Goal: Information Seeking & Learning: Learn about a topic

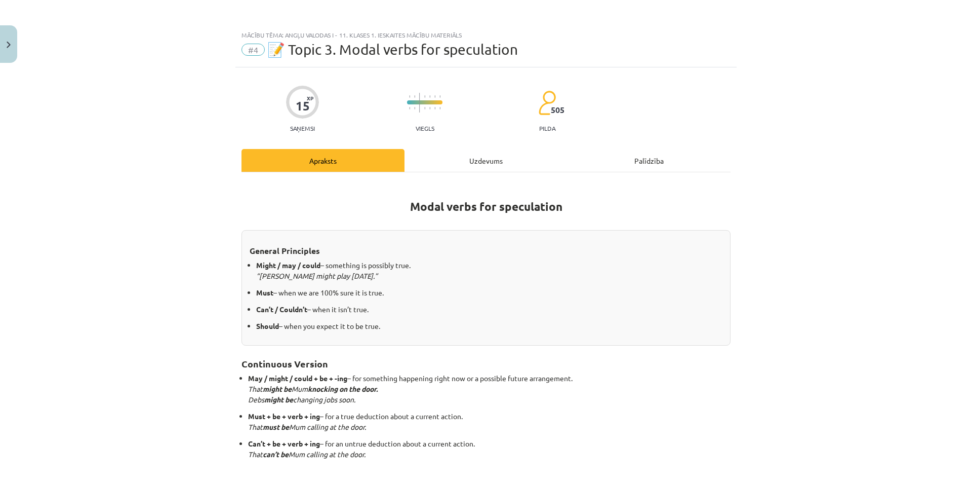
scroll to position [152, 0]
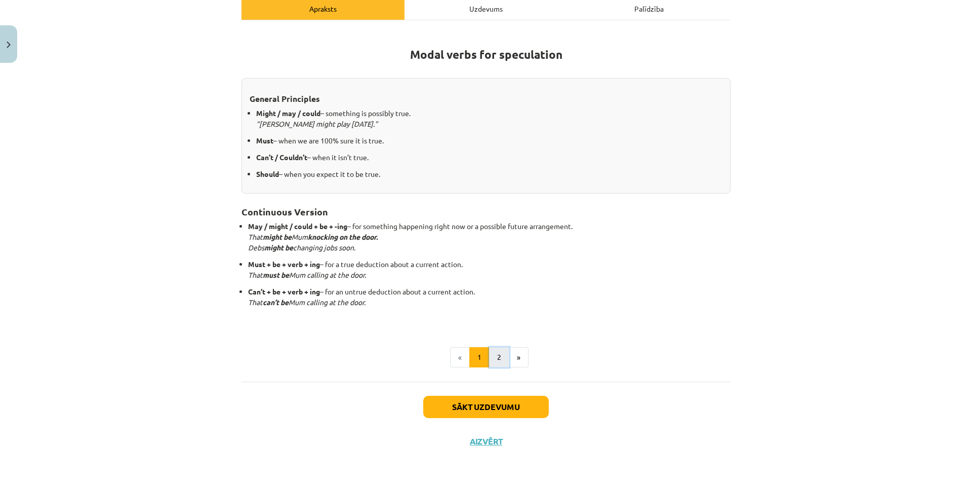
click at [491, 361] on button "2" at bounding box center [499, 357] width 20 height 20
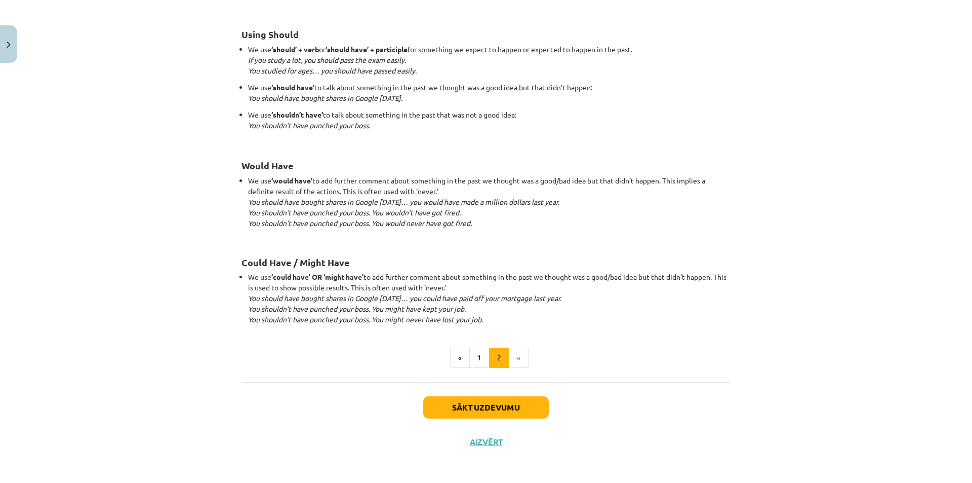
scroll to position [880, 0]
click at [517, 404] on button "Sākt uzdevumu" at bounding box center [486, 405] width 126 height 22
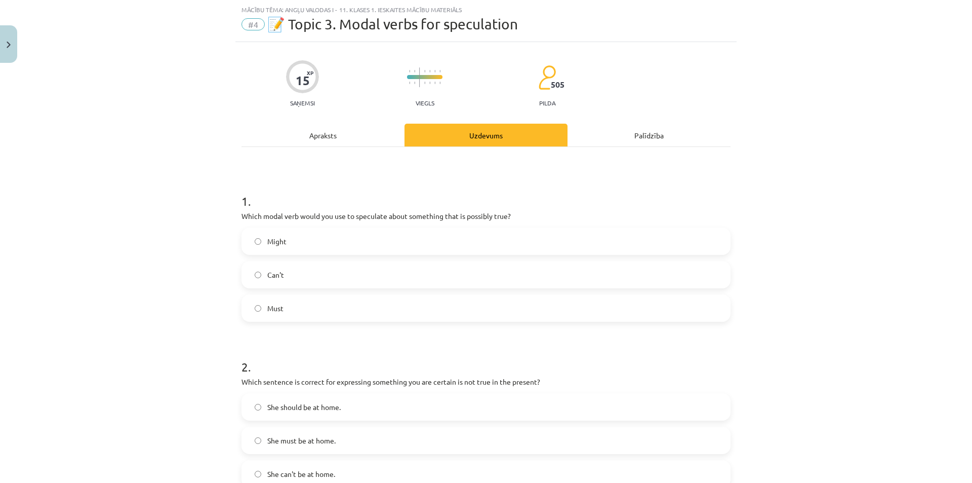
scroll to position [76, 0]
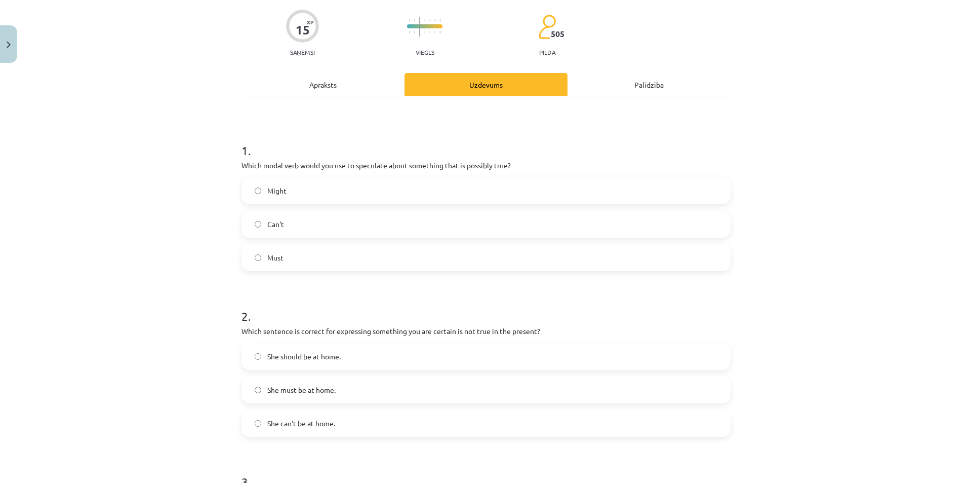
click at [554, 259] on label "Must" at bounding box center [486, 257] width 487 height 25
click at [586, 191] on label "Might" at bounding box center [486, 190] width 487 height 25
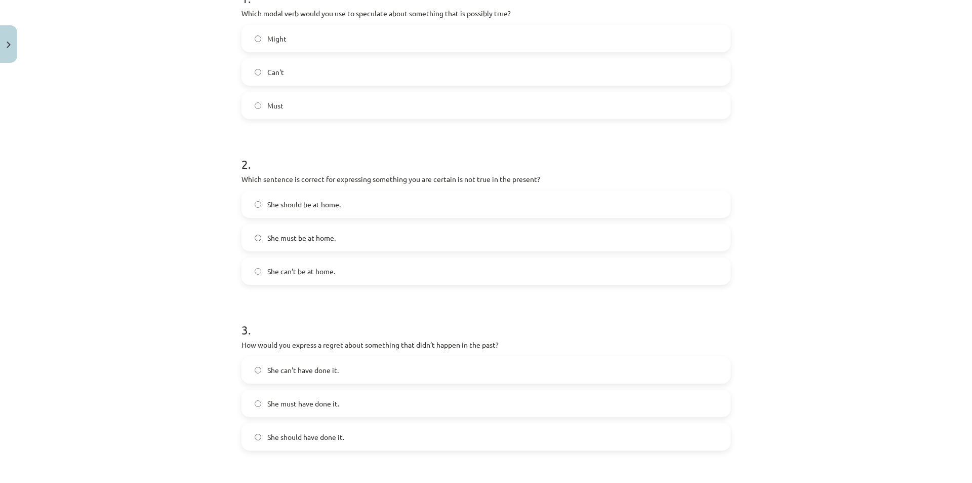
scroll to position [278, 0]
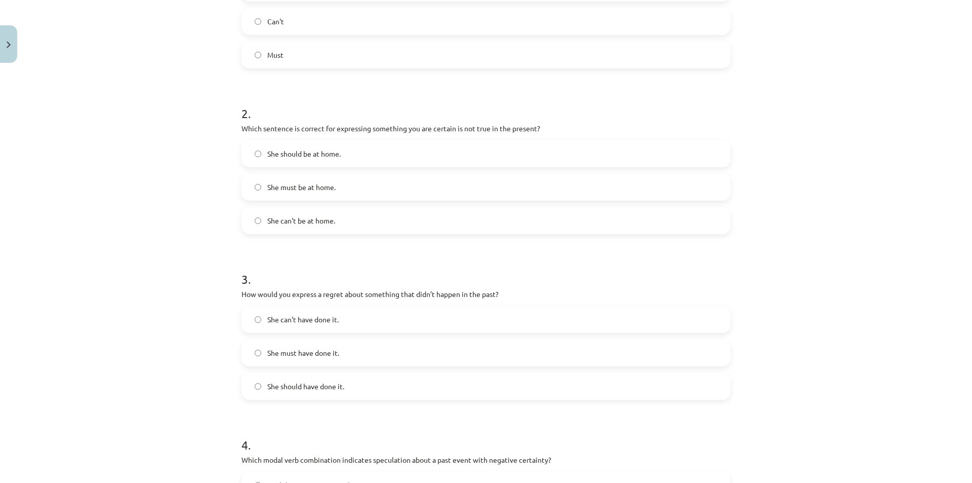
click at [546, 224] on label "She can't be at home." at bounding box center [486, 220] width 487 height 25
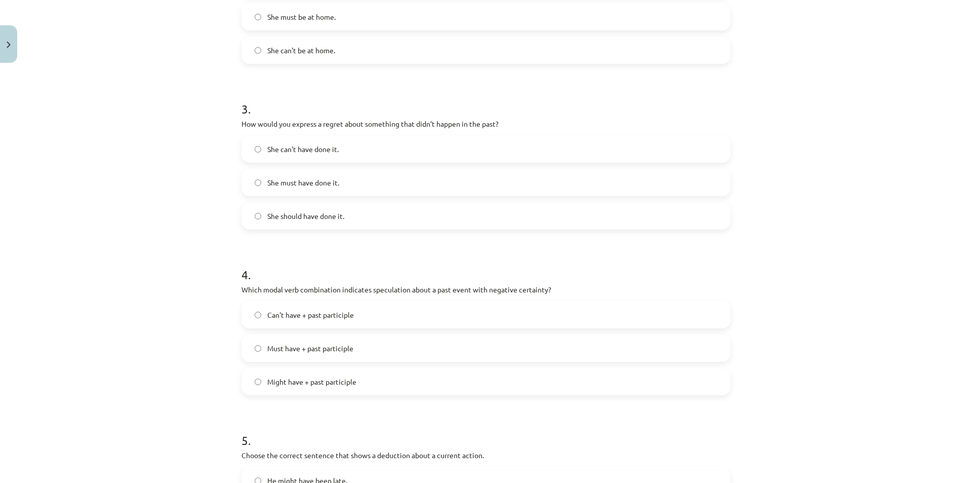
scroll to position [430, 0]
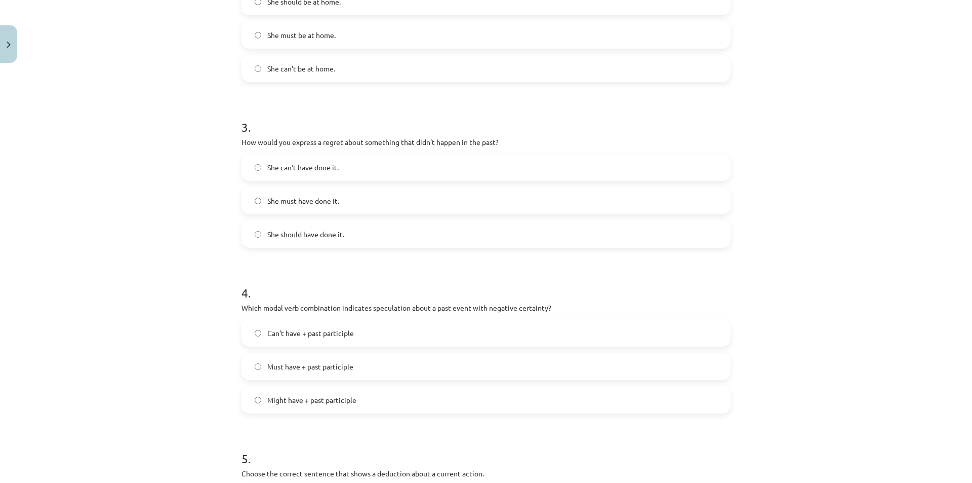
click at [431, 241] on label "She should have done it." at bounding box center [486, 233] width 487 height 25
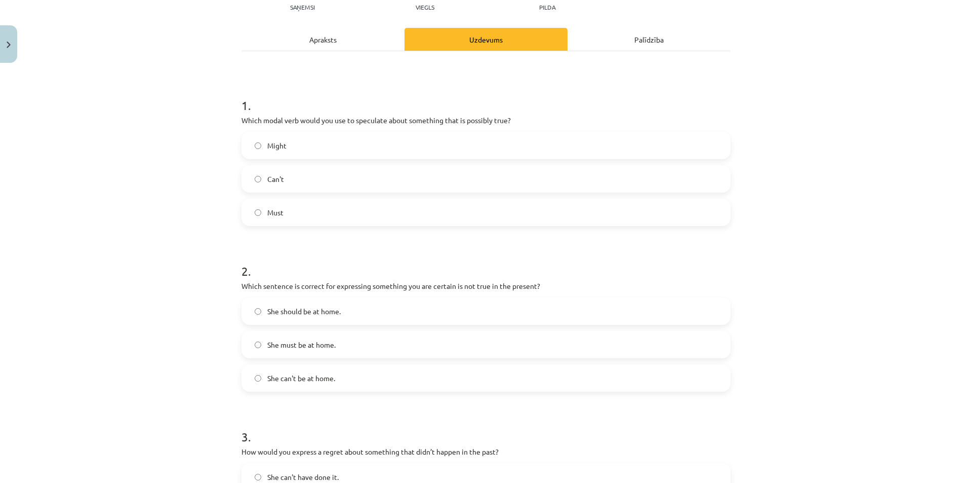
scroll to position [76, 0]
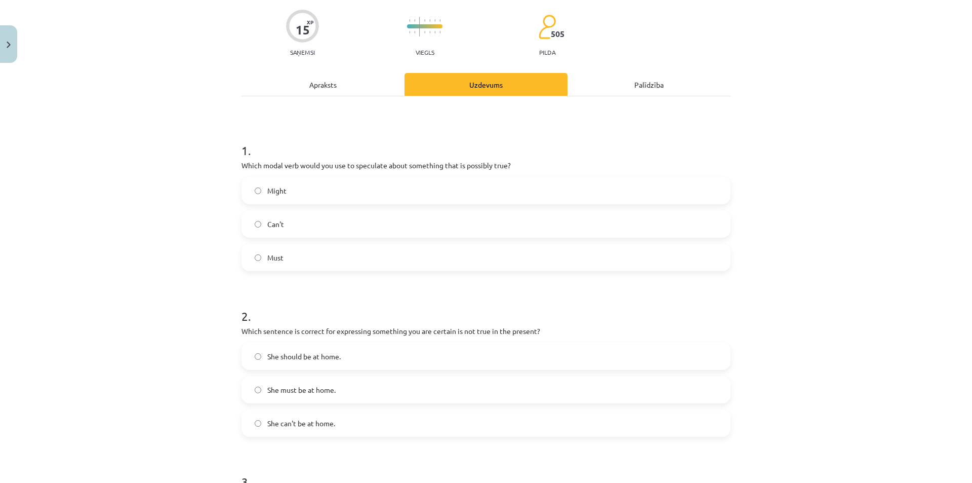
click at [341, 88] on div "Apraksts" at bounding box center [323, 84] width 163 height 23
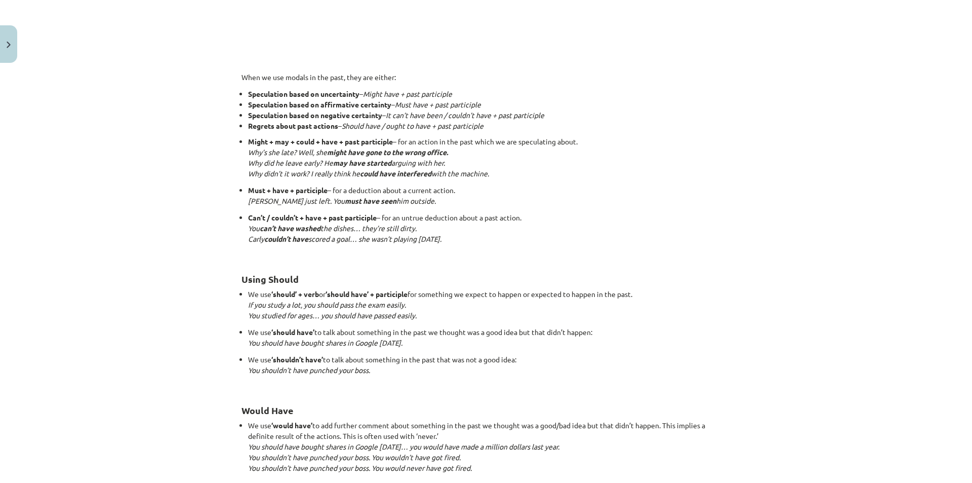
scroll to position [684, 0]
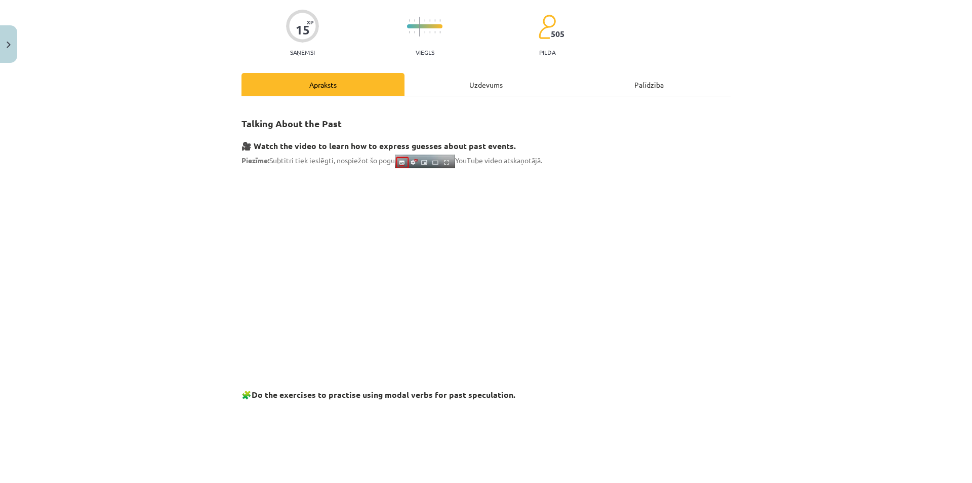
click at [483, 89] on div "Uzdevums" at bounding box center [486, 84] width 163 height 23
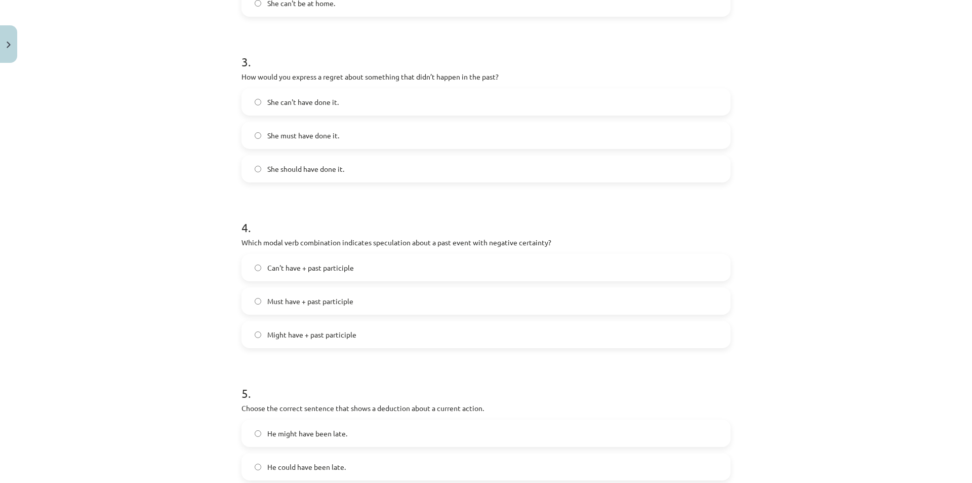
scroll to position [481, 0]
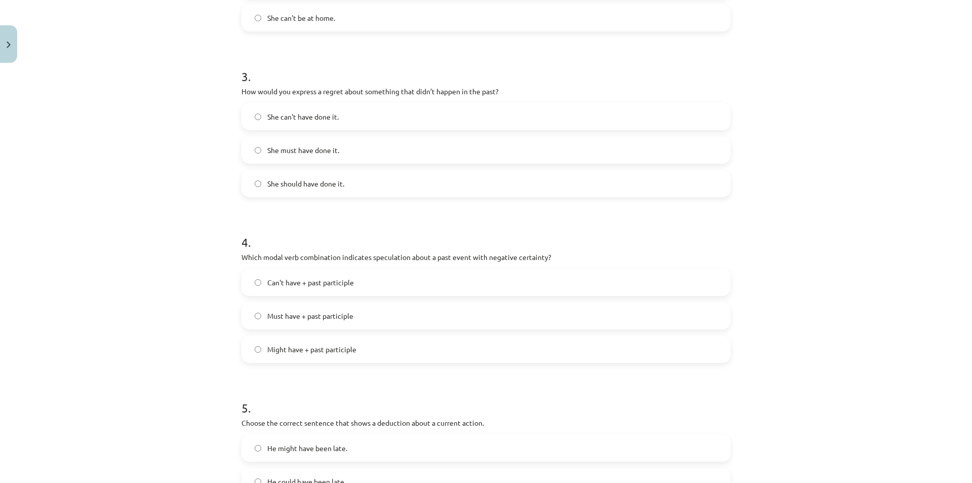
click at [346, 107] on label "She can't have done it." at bounding box center [486, 116] width 487 height 25
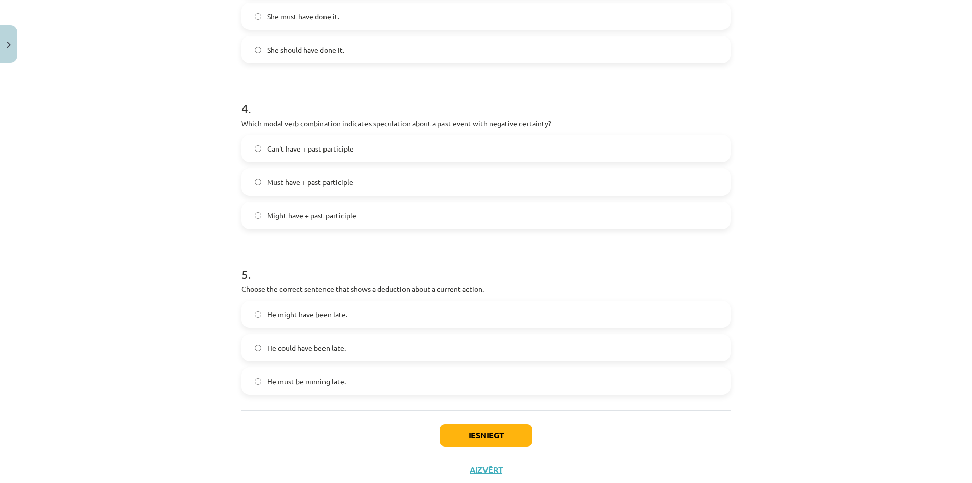
scroll to position [633, 0]
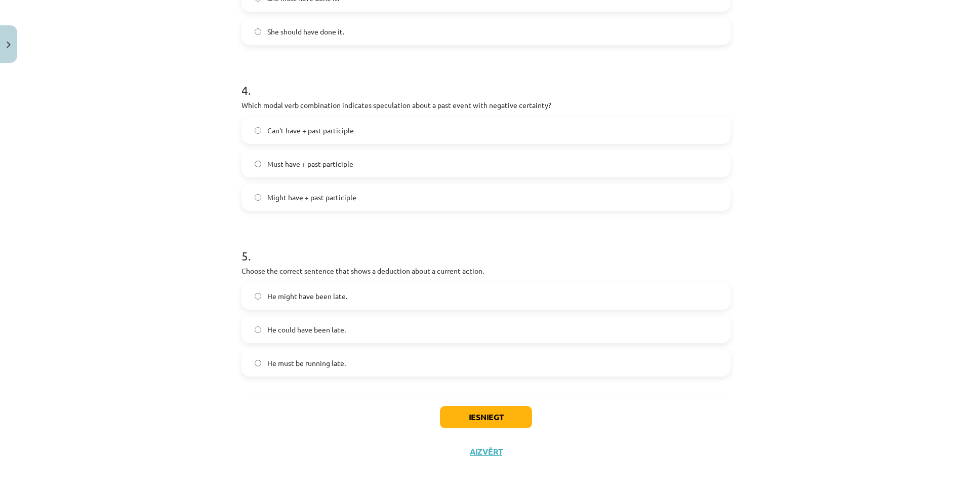
click at [450, 126] on label "Can't have + past participle" at bounding box center [486, 129] width 487 height 25
click at [353, 195] on label "Might have + past participle" at bounding box center [486, 196] width 487 height 25
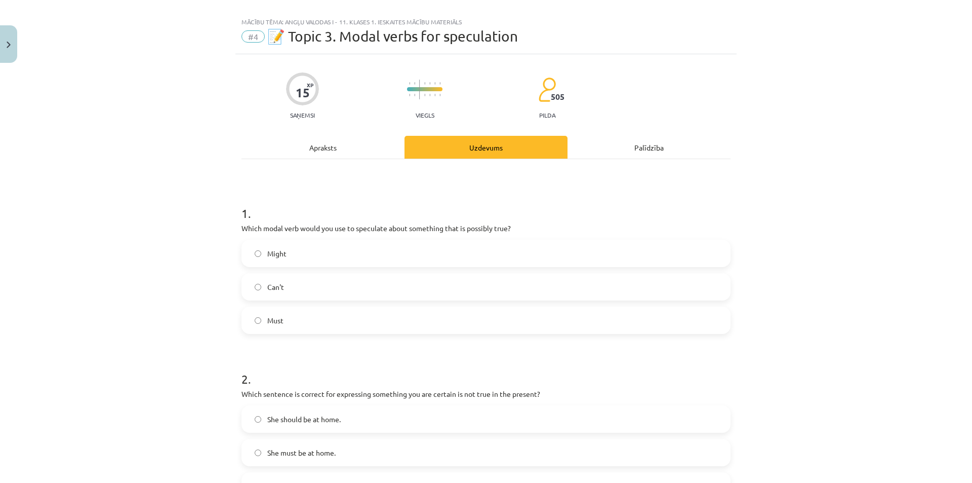
scroll to position [0, 0]
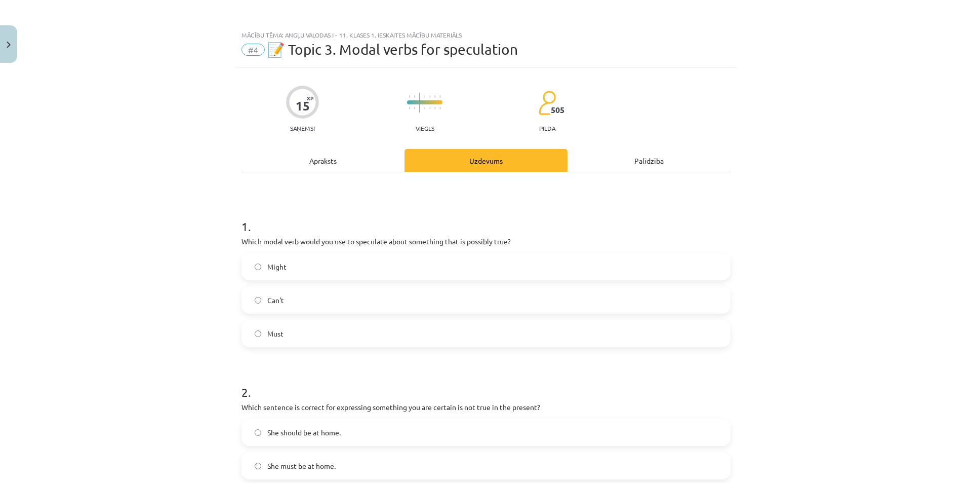
click at [345, 162] on div "Apraksts" at bounding box center [323, 160] width 163 height 23
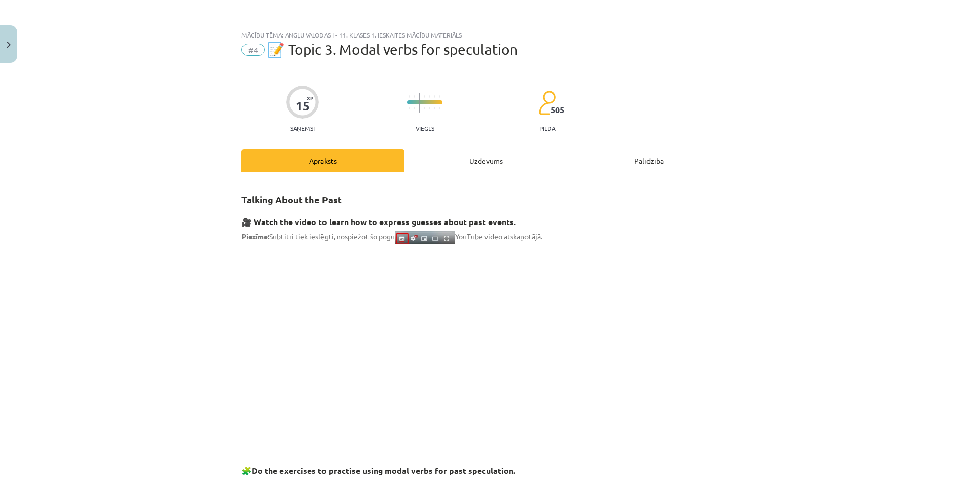
click at [434, 163] on div "Uzdevums" at bounding box center [486, 160] width 163 height 23
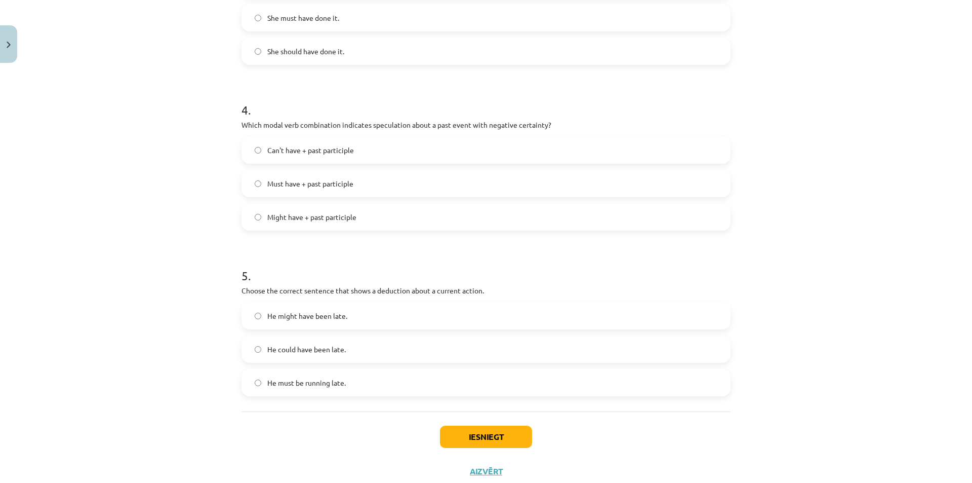
scroll to position [644, 0]
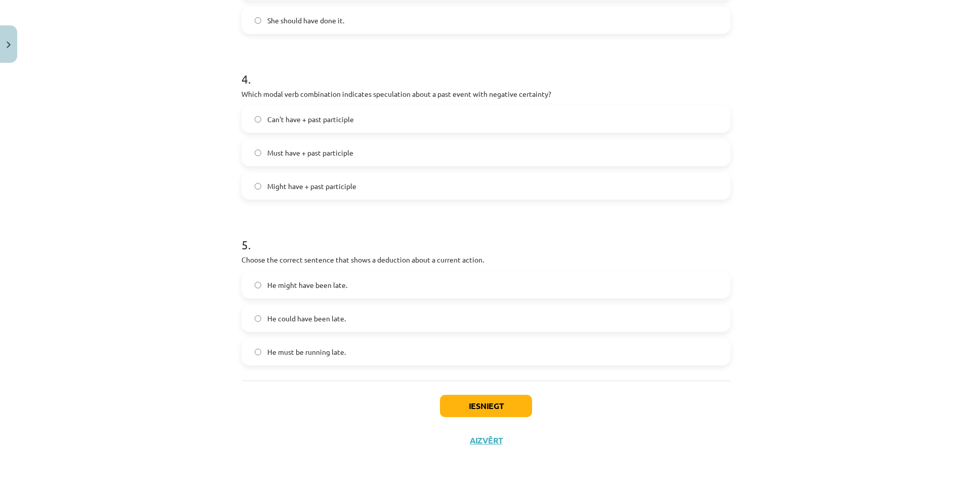
click at [270, 346] on span "He must be running late." at bounding box center [306, 351] width 78 height 11
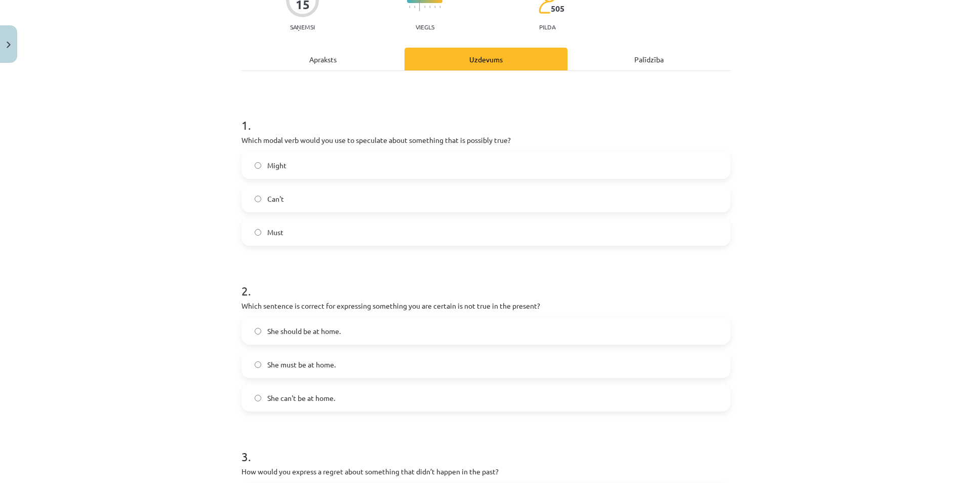
scroll to position [0, 0]
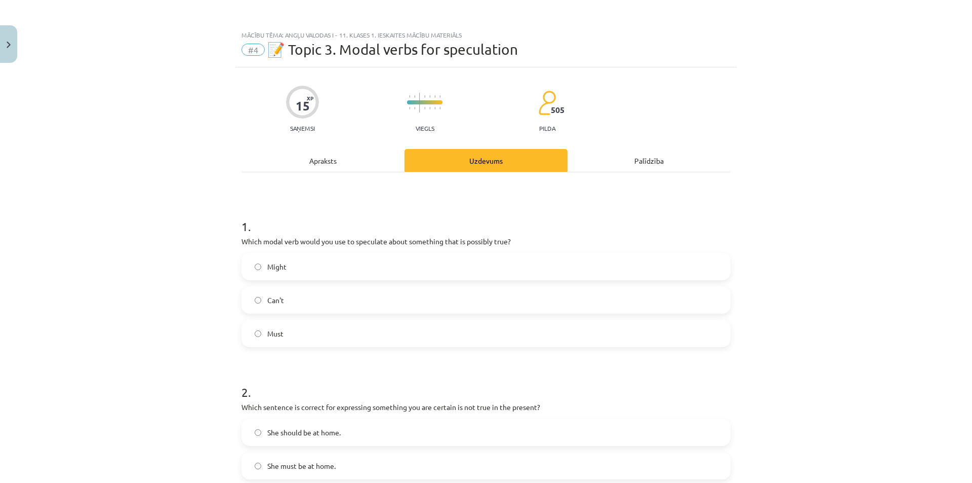
click at [330, 155] on div "Apraksts" at bounding box center [323, 160] width 163 height 23
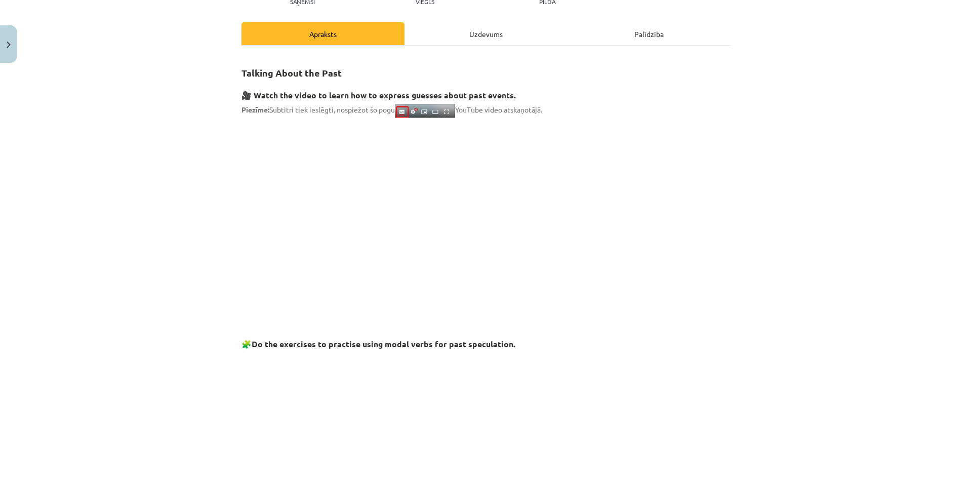
scroll to position [25, 0]
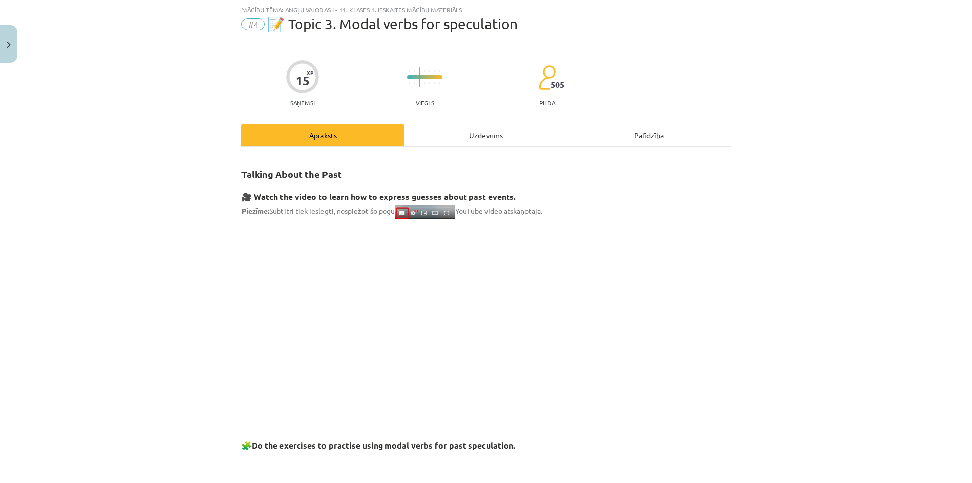
click at [427, 127] on div "Uzdevums" at bounding box center [486, 135] width 163 height 23
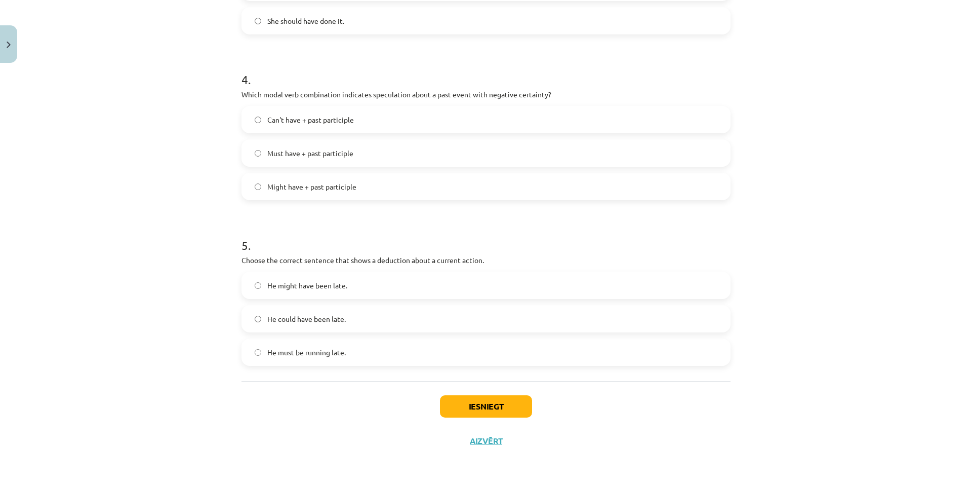
scroll to position [644, 0]
click at [287, 118] on span "Can't have + past participle" at bounding box center [310, 119] width 87 height 11
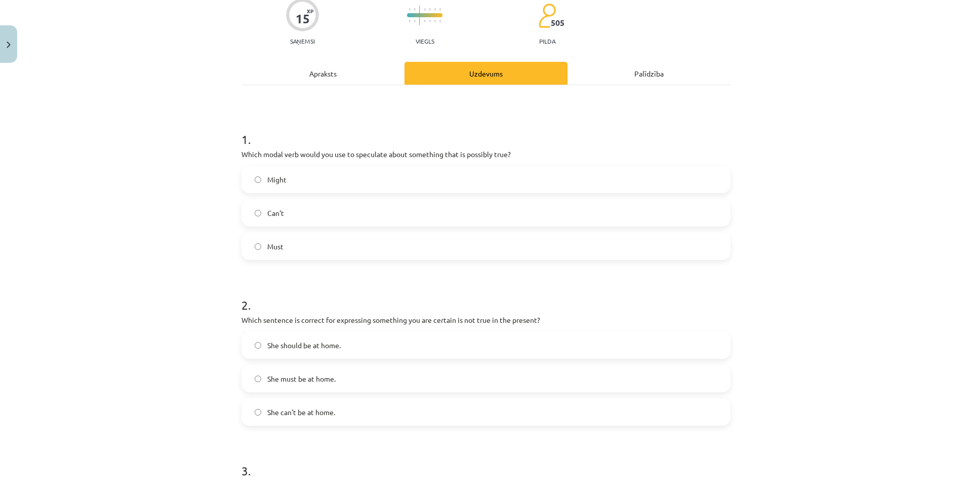
scroll to position [0, 0]
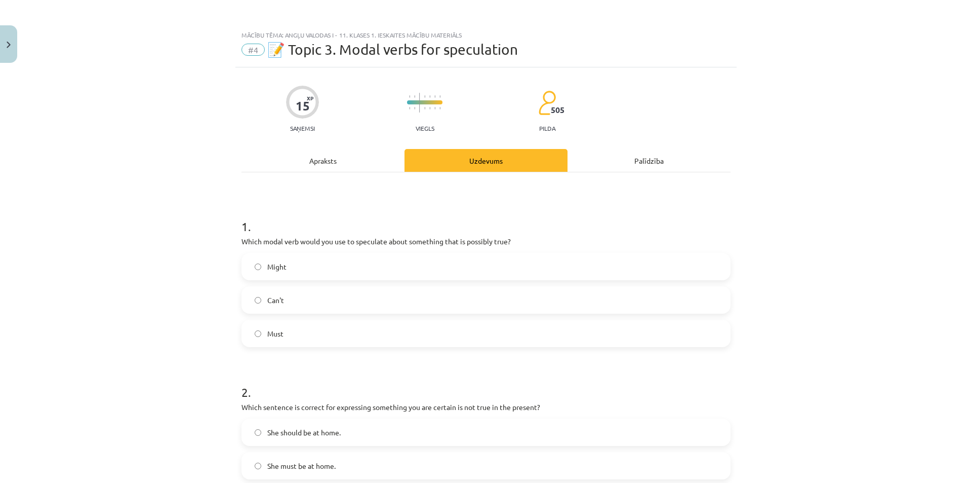
click at [324, 158] on div "Apraksts" at bounding box center [323, 160] width 163 height 23
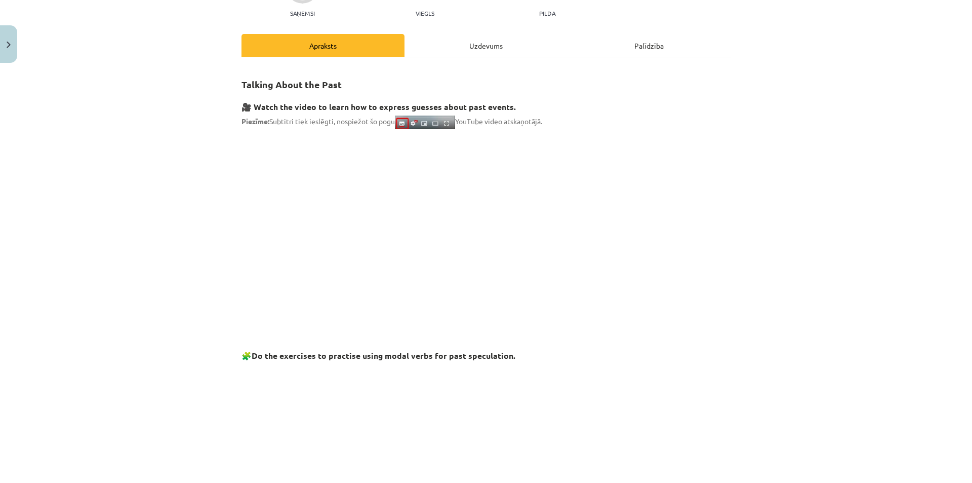
scroll to position [25, 0]
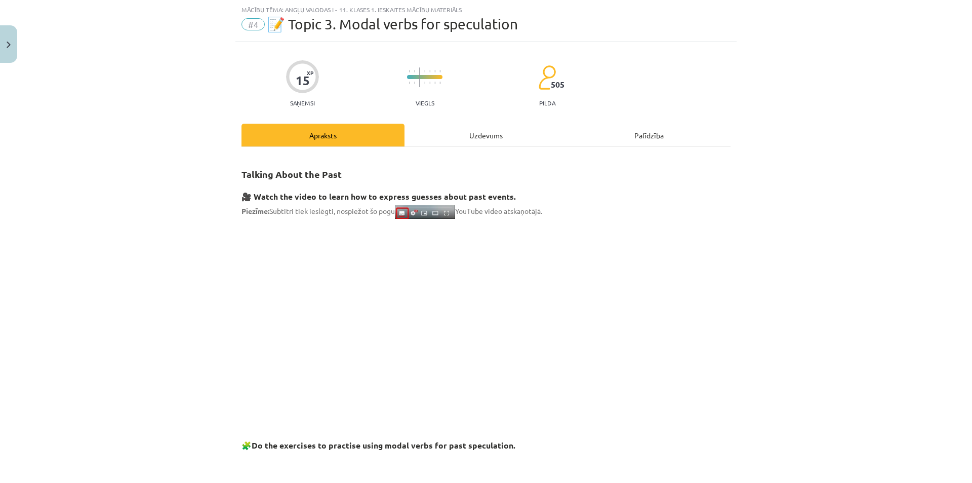
click at [447, 124] on div "Uzdevums" at bounding box center [486, 135] width 163 height 23
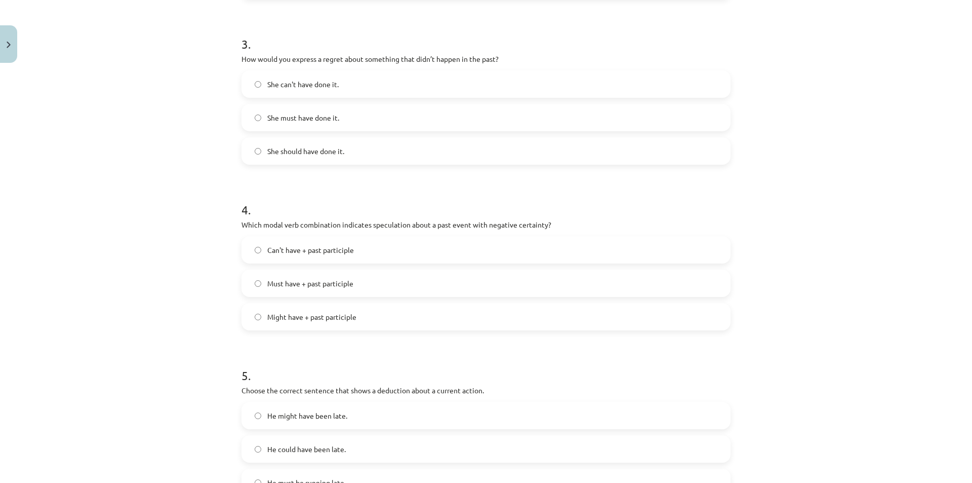
scroll to position [644, 0]
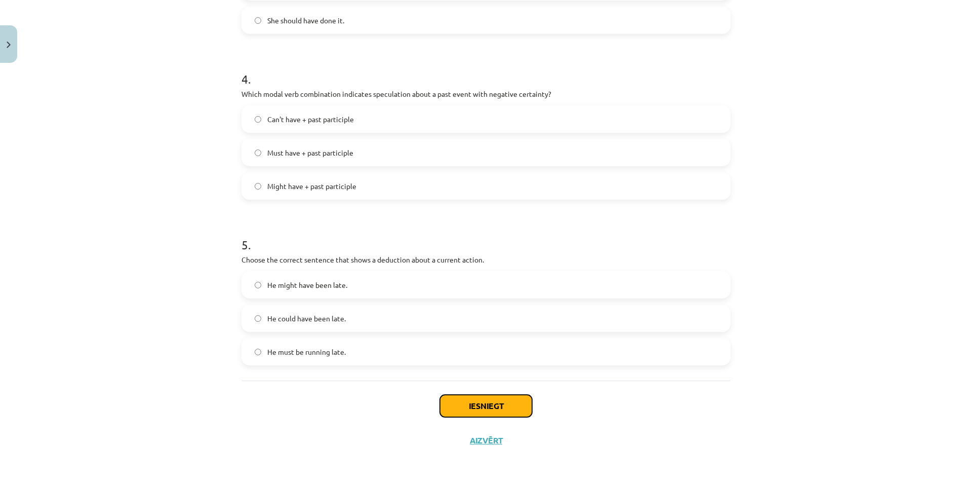
click at [477, 398] on button "Iesniegt" at bounding box center [486, 405] width 92 height 22
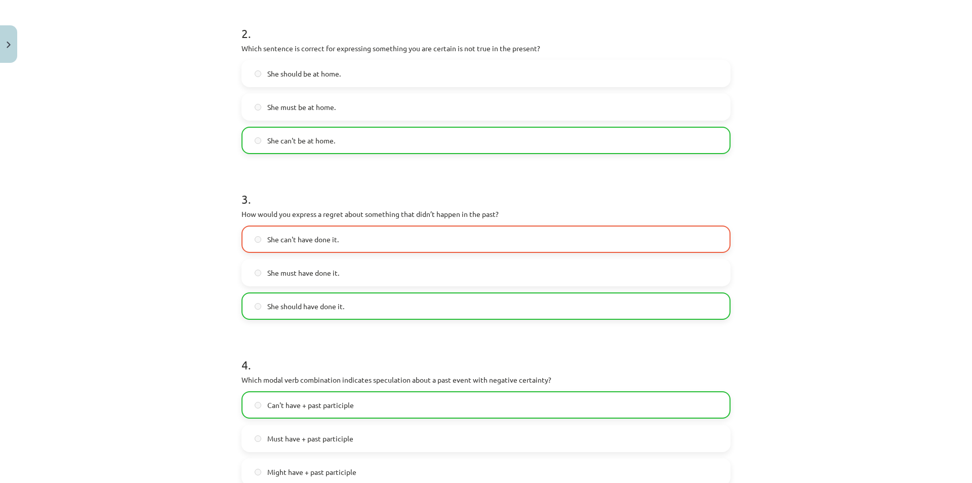
scroll to position [340, 0]
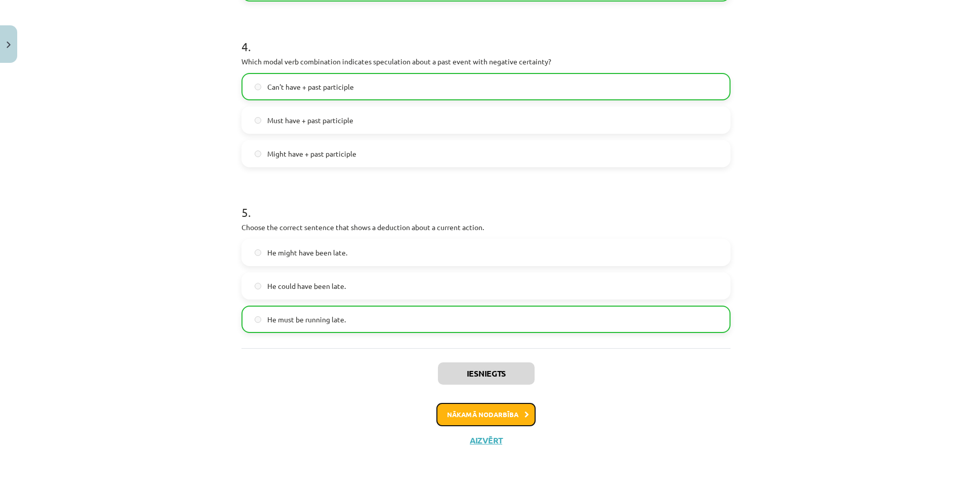
click at [461, 414] on button "Nākamā nodarbība" at bounding box center [485, 414] width 99 height 23
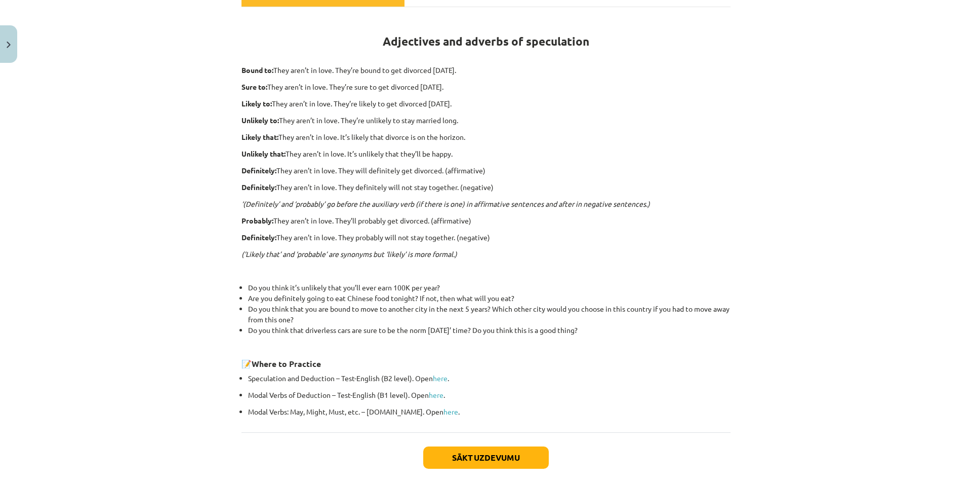
scroll to position [216, 0]
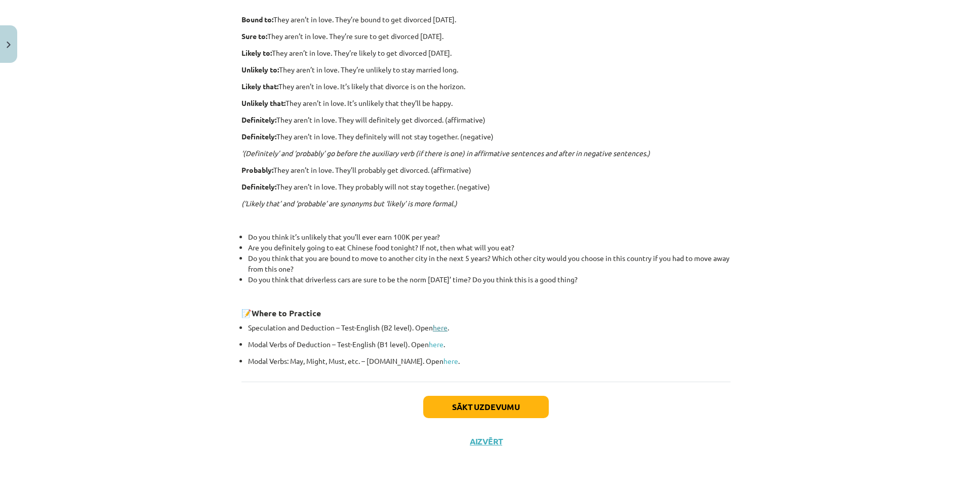
click at [435, 327] on link "here" at bounding box center [440, 327] width 15 height 9
click at [433, 343] on link "here" at bounding box center [436, 343] width 15 height 9
click at [444, 358] on link "here" at bounding box center [451, 360] width 15 height 9
click at [482, 403] on button "Sākt uzdevumu" at bounding box center [486, 406] width 126 height 22
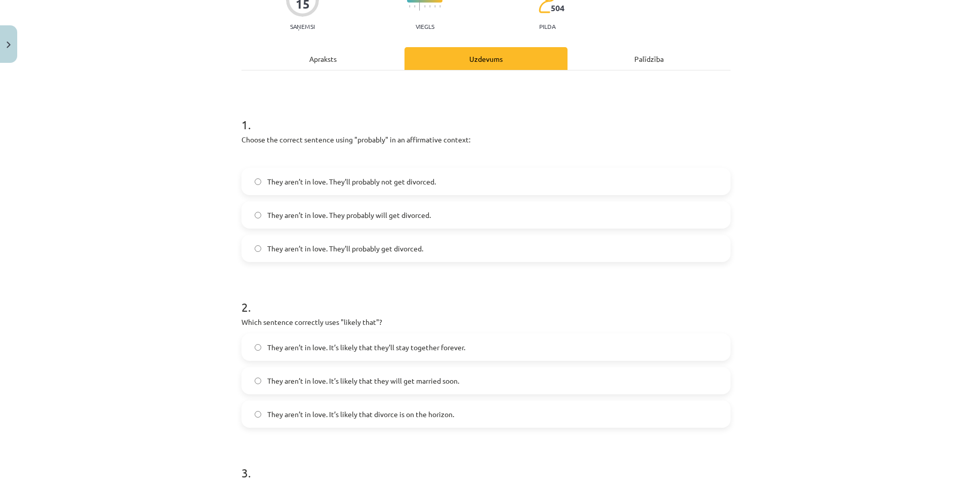
scroll to position [127, 0]
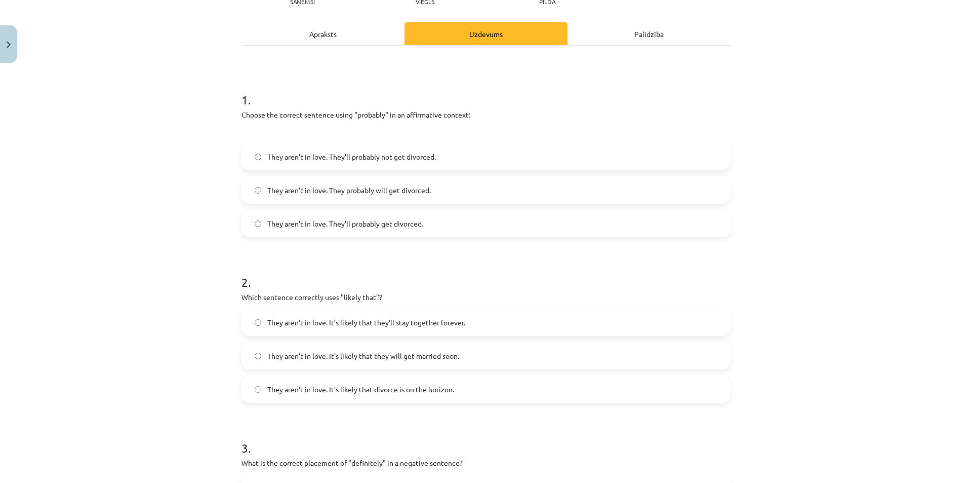
click at [302, 185] on span "They aren’t in love. They probably will get divorced." at bounding box center [349, 190] width 164 height 11
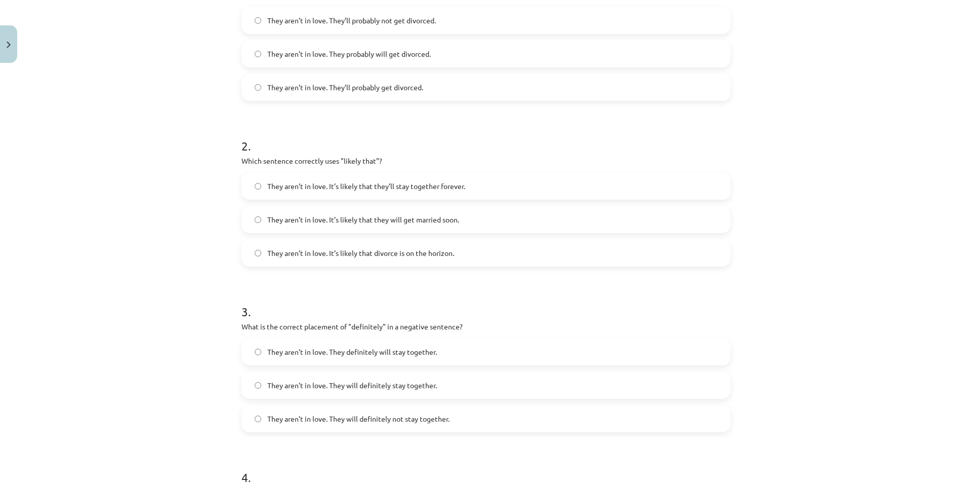
scroll to position [278, 0]
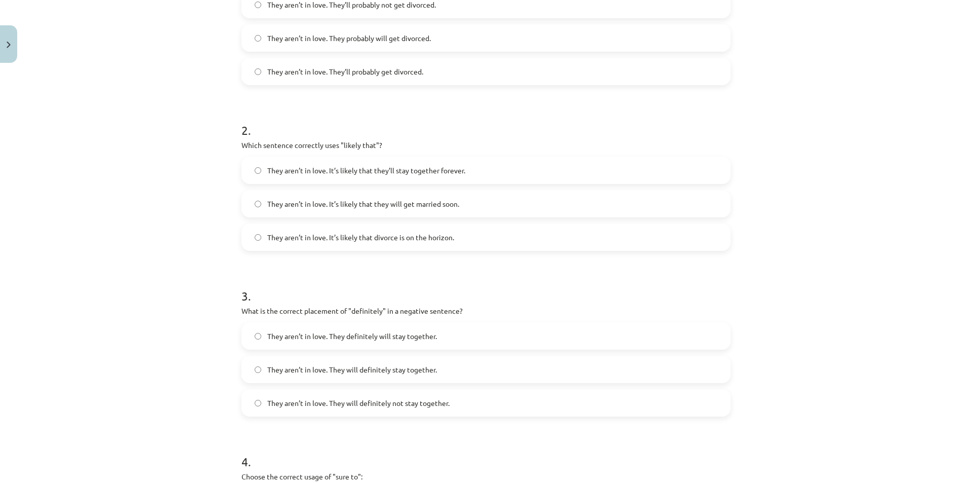
click at [276, 236] on span "They aren’t in love. It’s likely that divorce is on the horizon." at bounding box center [360, 237] width 187 height 11
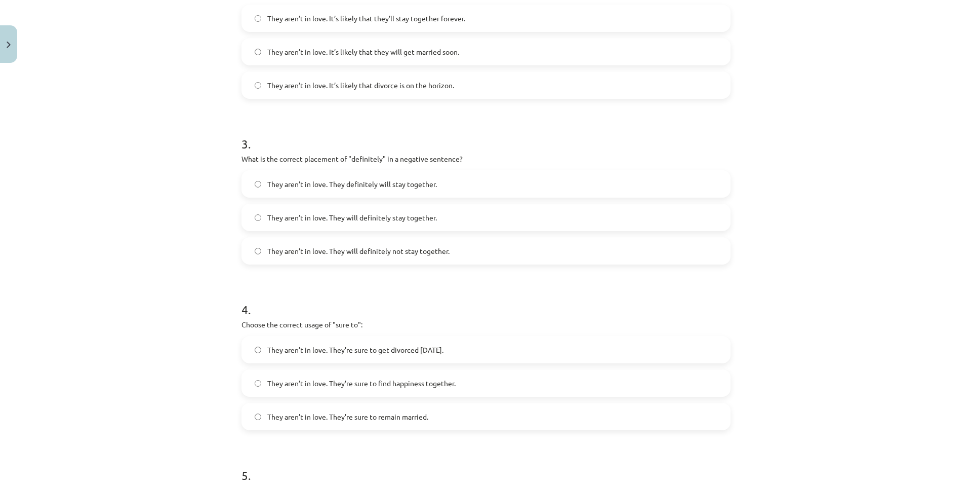
scroll to position [481, 0]
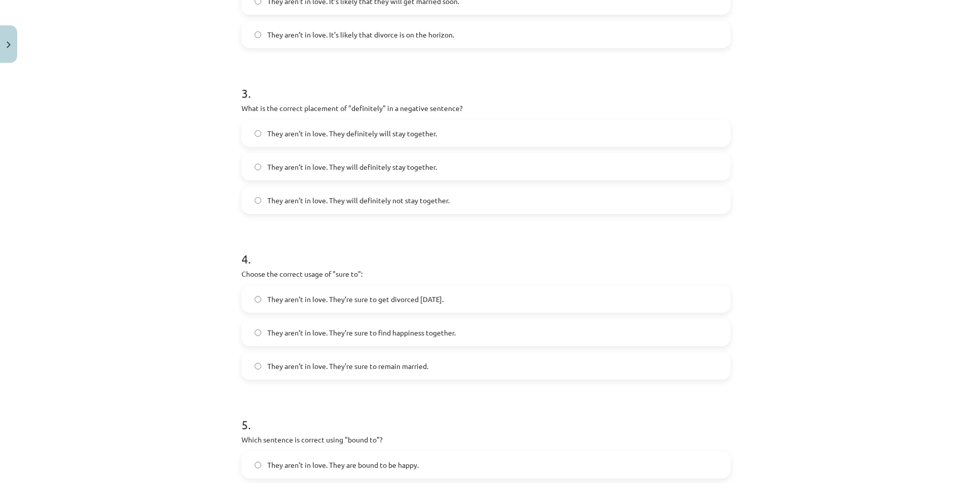
click at [306, 129] on span "They aren’t in love. They definitely will stay together." at bounding box center [352, 133] width 170 height 11
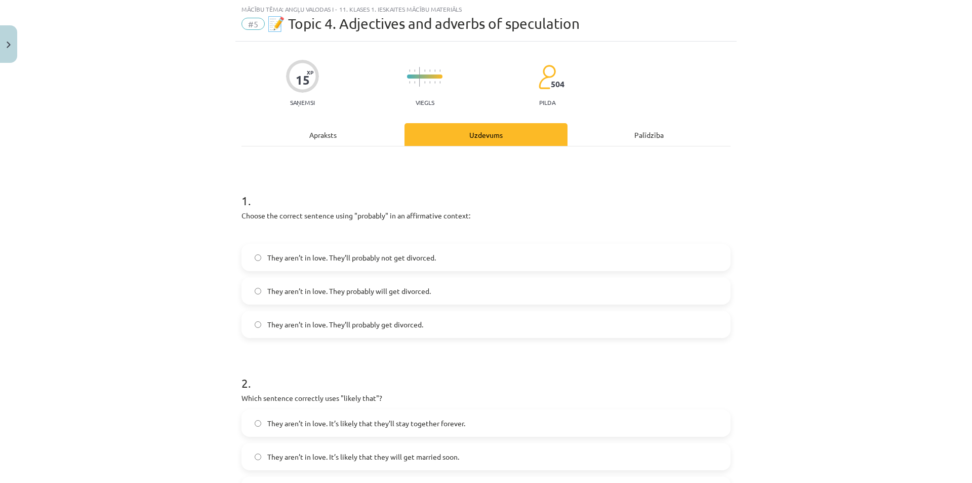
scroll to position [25, 0]
click at [330, 133] on div "Apraksts" at bounding box center [323, 135] width 163 height 23
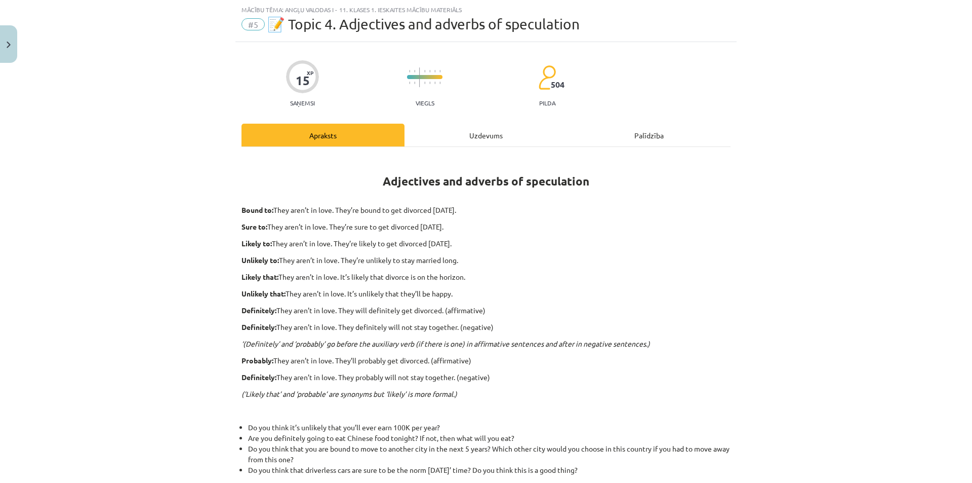
click at [504, 133] on div "Uzdevums" at bounding box center [486, 135] width 163 height 23
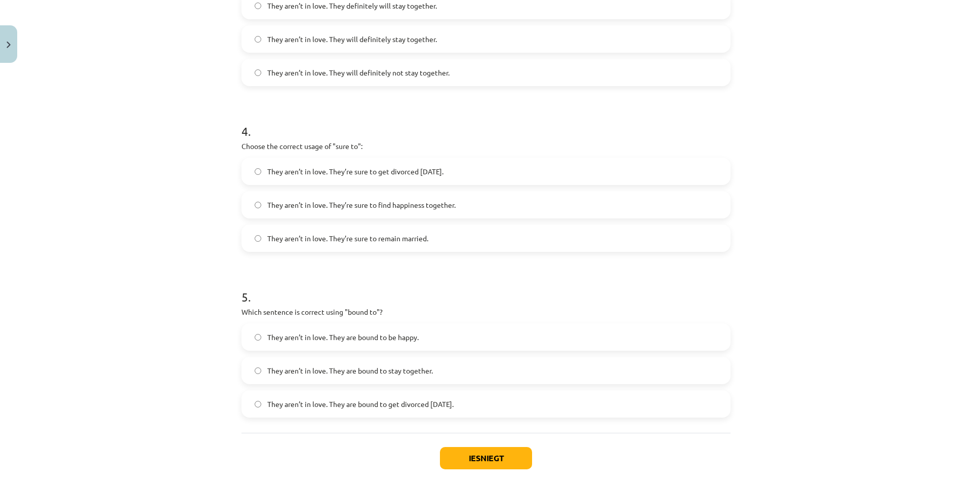
scroll to position [633, 0]
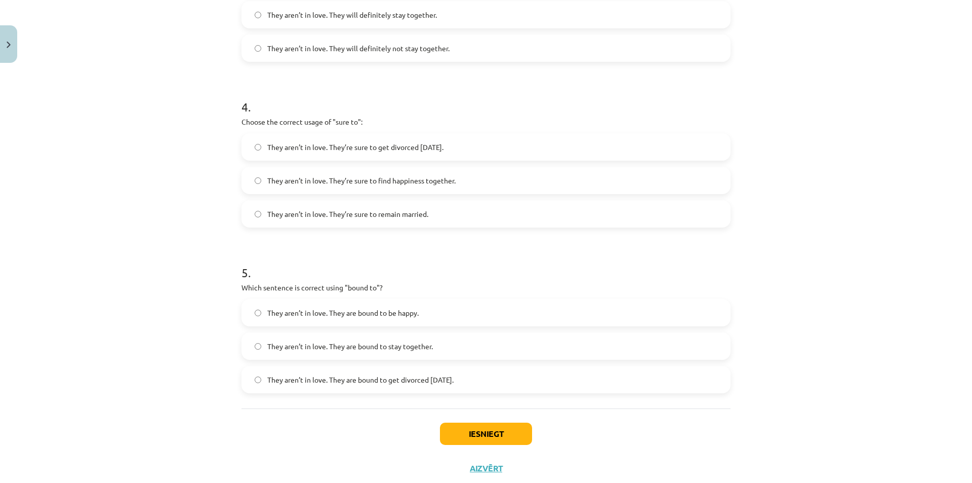
click at [304, 139] on label "They aren’t in love. They’re sure to get divorced [DATE]." at bounding box center [486, 146] width 487 height 25
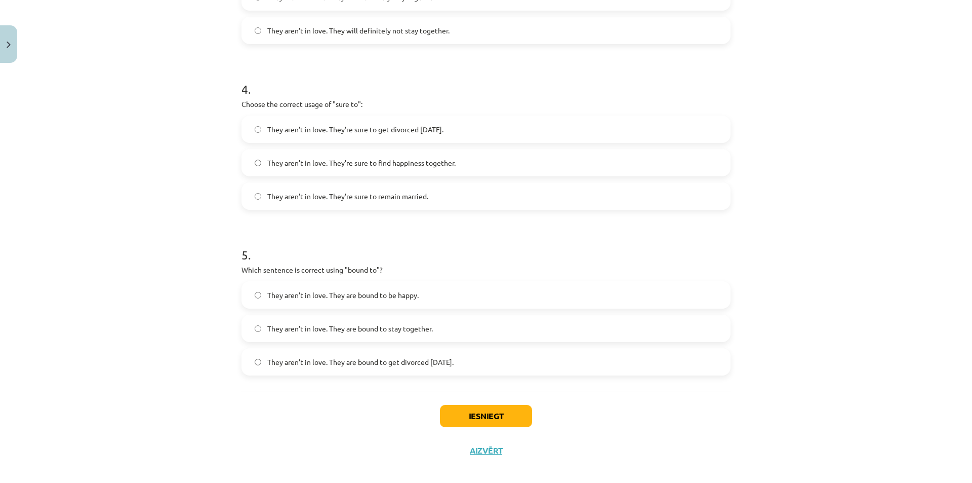
scroll to position [661, 0]
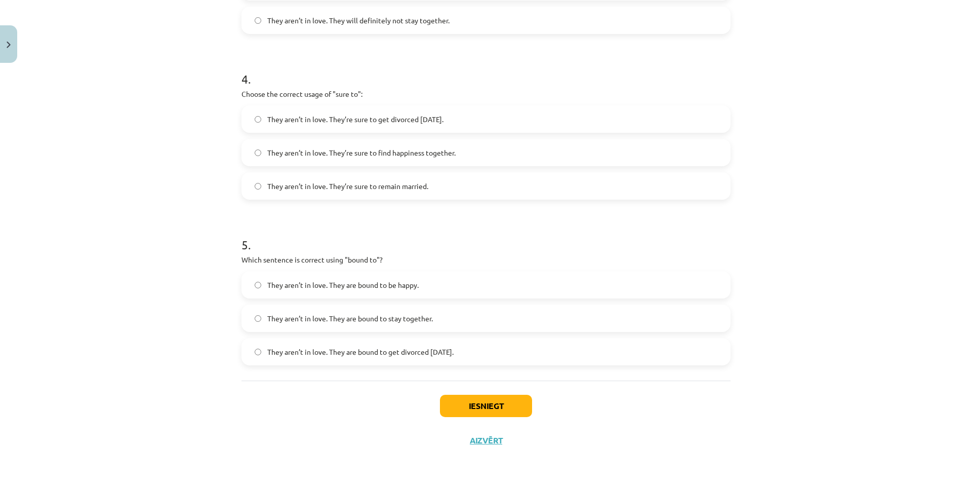
click at [294, 353] on span "They aren’t in love. They are bound to get divorced [DATE]." at bounding box center [360, 351] width 186 height 11
click at [515, 403] on button "Iesniegt" at bounding box center [486, 405] width 92 height 22
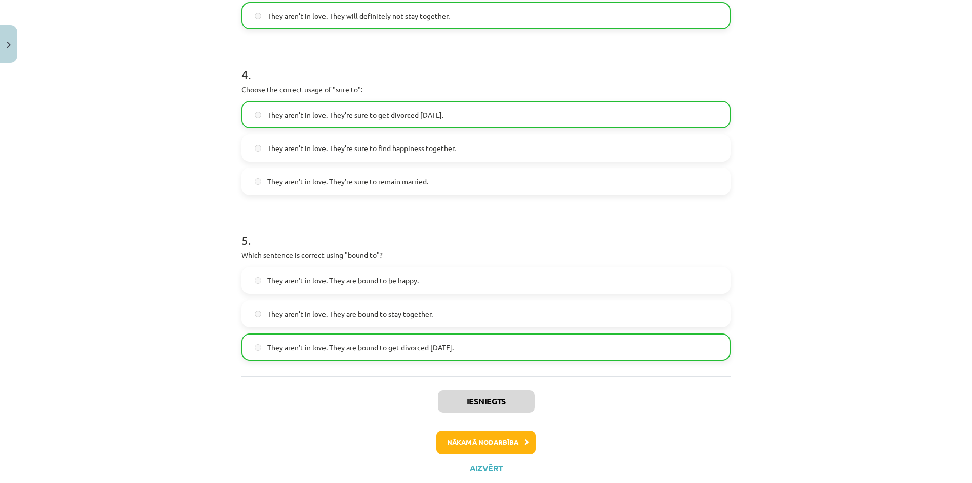
scroll to position [693, 0]
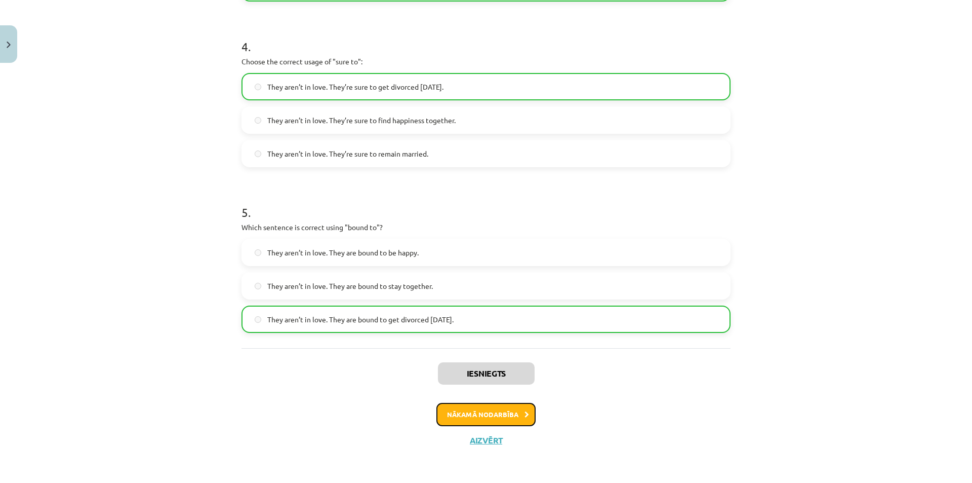
click at [501, 407] on button "Nākamā nodarbība" at bounding box center [485, 414] width 99 height 23
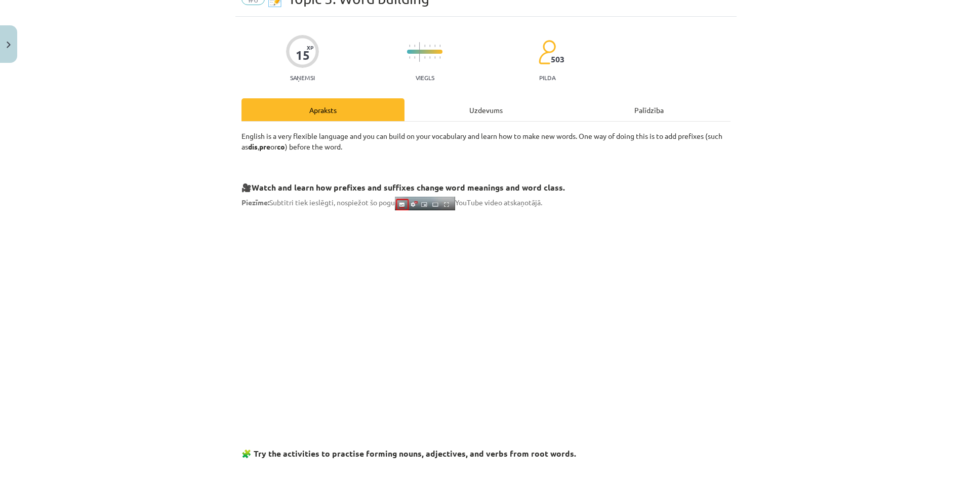
scroll to position [0, 0]
